Goal: Task Accomplishment & Management: Manage account settings

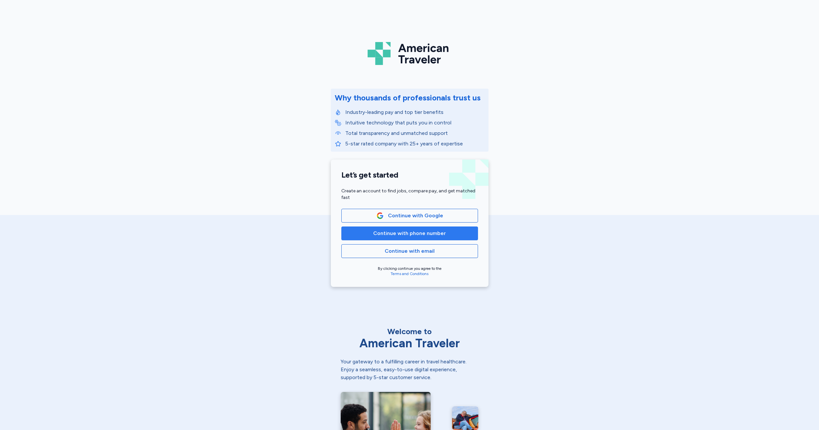
click at [397, 236] on span "Continue with phone number" at bounding box center [409, 234] width 73 height 8
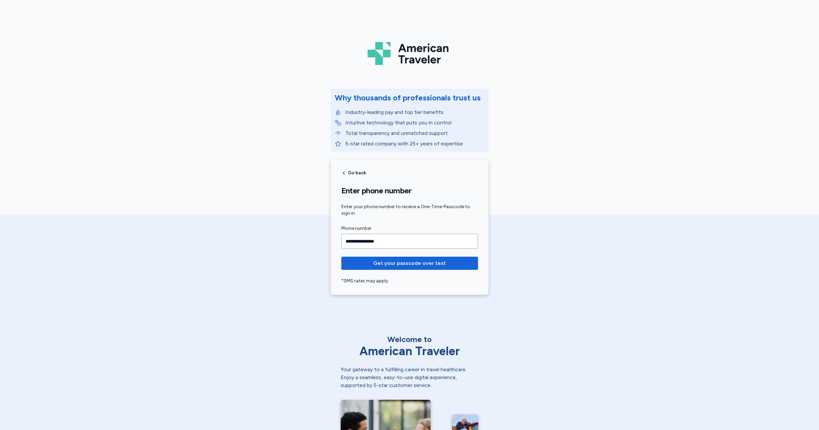
type input "**********"
click at [407, 263] on button "Get your passcode over text" at bounding box center [409, 263] width 137 height 13
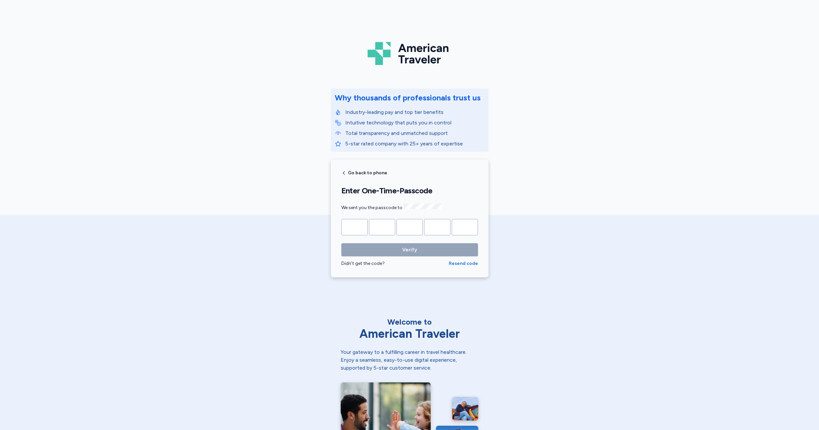
type input "*"
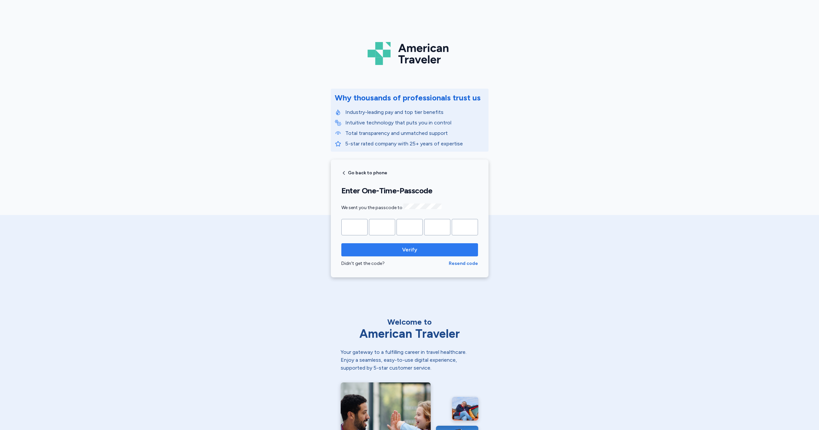
click at [416, 253] on span "Verify" at bounding box center [409, 250] width 126 height 8
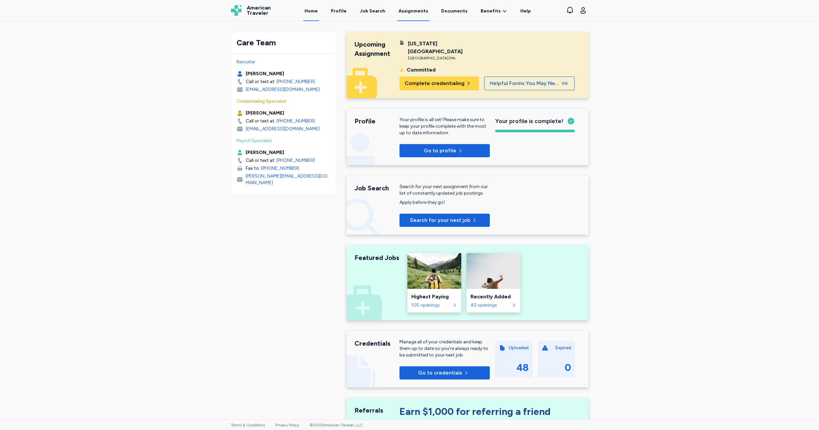
click at [411, 11] on link "Assignments" at bounding box center [413, 11] width 32 height 20
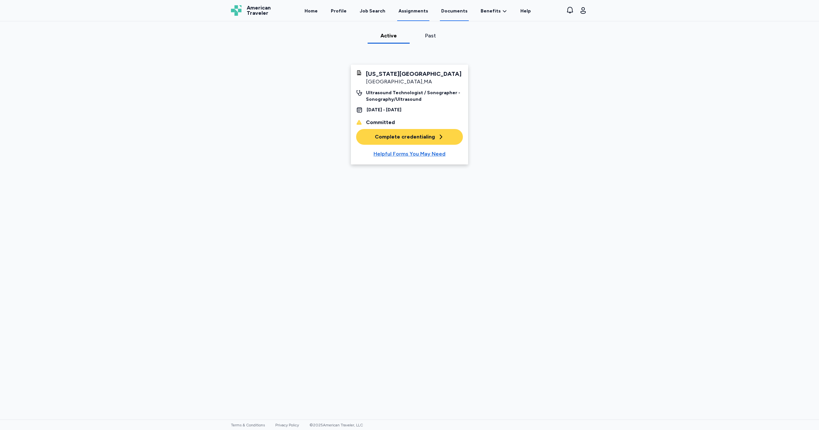
click at [448, 13] on link "Documents" at bounding box center [454, 11] width 29 height 20
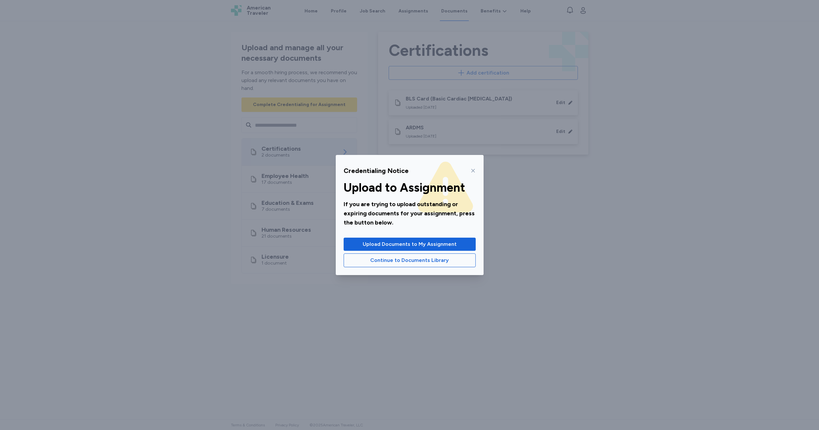
click at [473, 172] on icon at bounding box center [472, 170] width 5 height 5
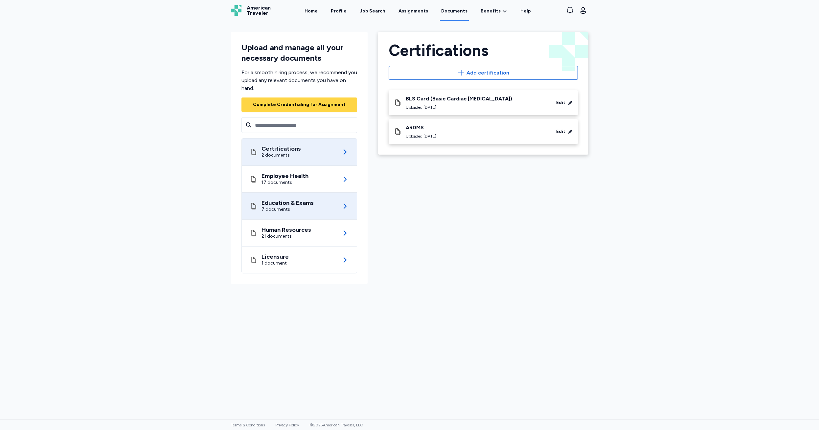
click at [297, 209] on div "7 documents" at bounding box center [287, 209] width 52 height 7
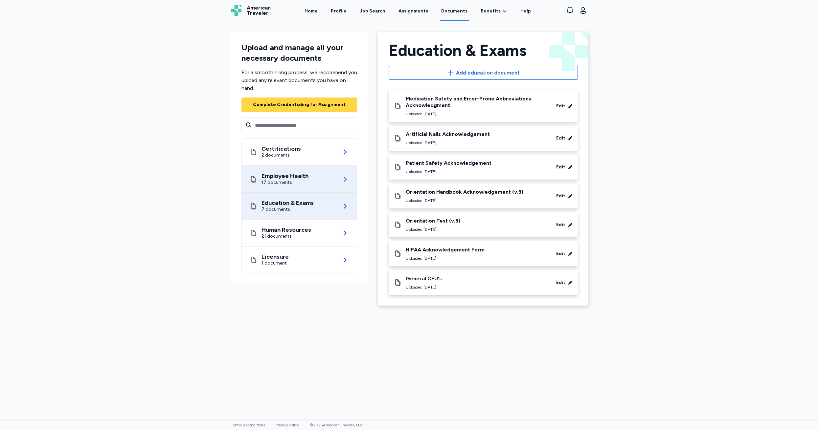
click at [290, 183] on div "17 documents" at bounding box center [284, 182] width 47 height 7
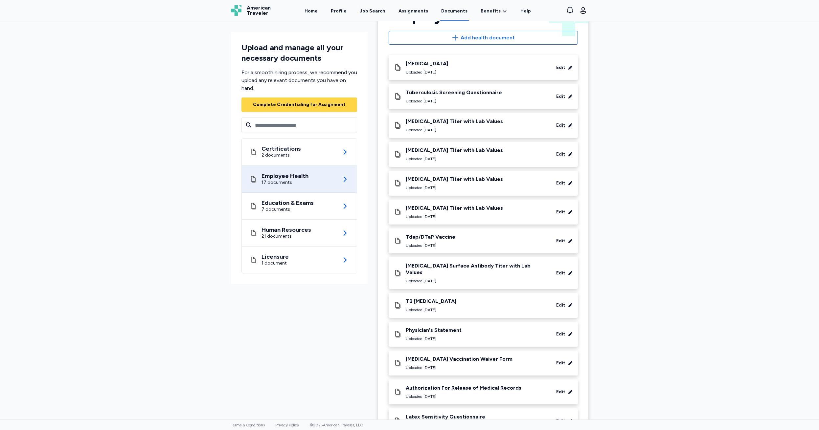
scroll to position [145, 0]
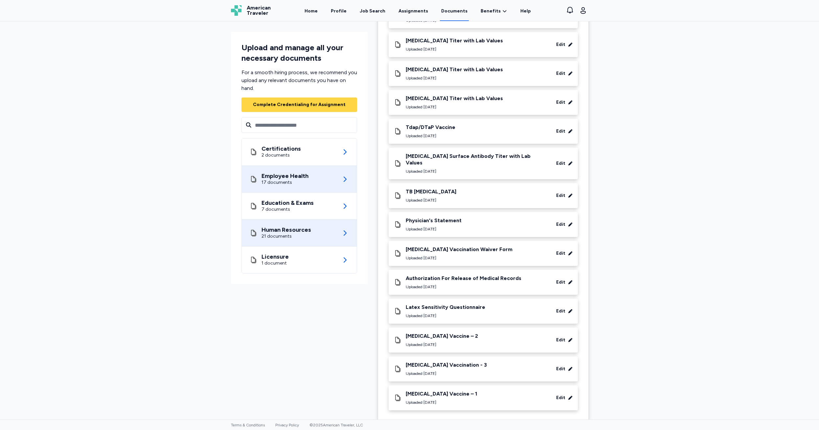
click at [283, 237] on div "21 documents" at bounding box center [286, 236] width 50 height 7
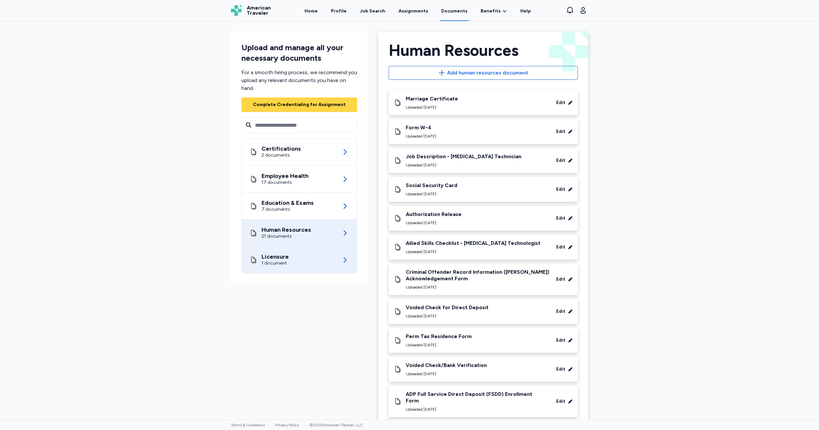
click at [268, 260] on div "Licensure" at bounding box center [274, 257] width 27 height 7
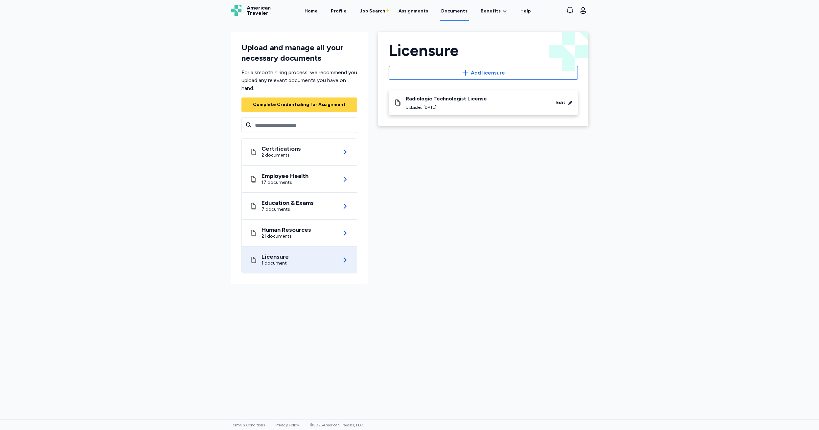
click at [461, 103] on div "Radiologic Technologist License Uploaded [DATE]" at bounding box center [446, 103] width 81 height 14
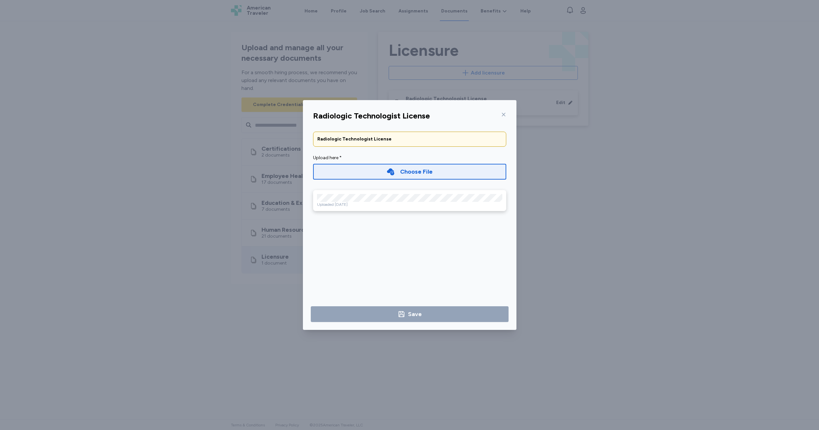
click at [390, 204] on div "Uploaded [DATE]" at bounding box center [409, 204] width 185 height 5
click at [501, 115] on icon at bounding box center [503, 114] width 5 height 5
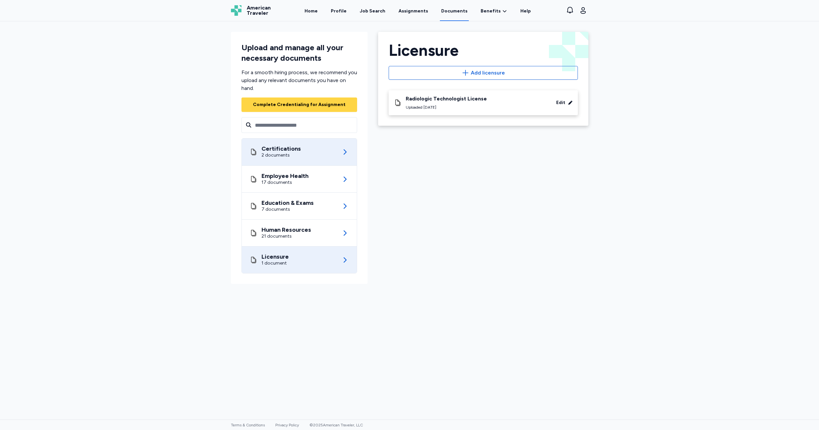
click at [302, 153] on div "Certifications 2 documents" at bounding box center [299, 152] width 99 height 27
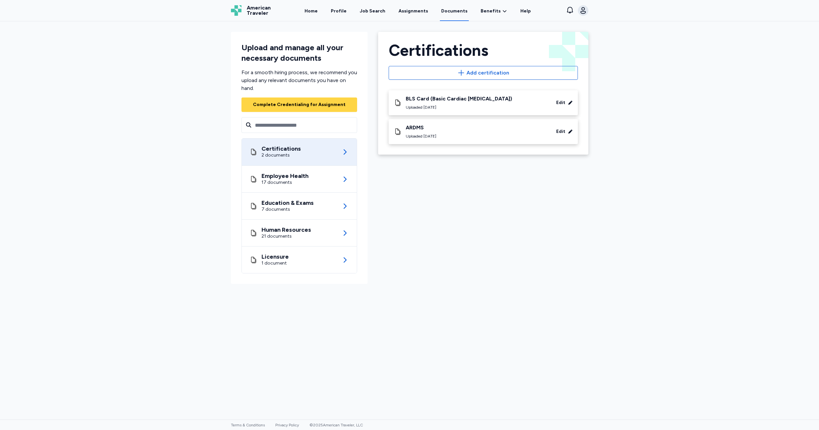
click at [584, 12] on icon "button" at bounding box center [583, 11] width 8 height 8
click at [527, 69] on span "Sign out" at bounding box center [530, 68] width 21 height 8
